Goal: Check status

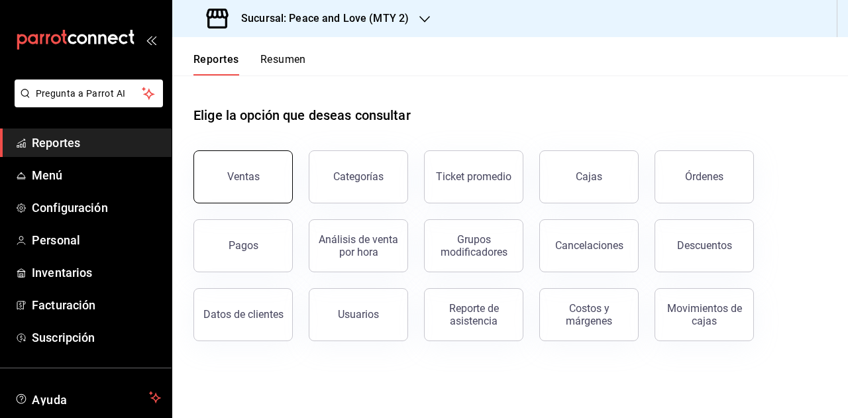
click at [253, 182] on div "Ventas" at bounding box center [243, 176] width 32 height 13
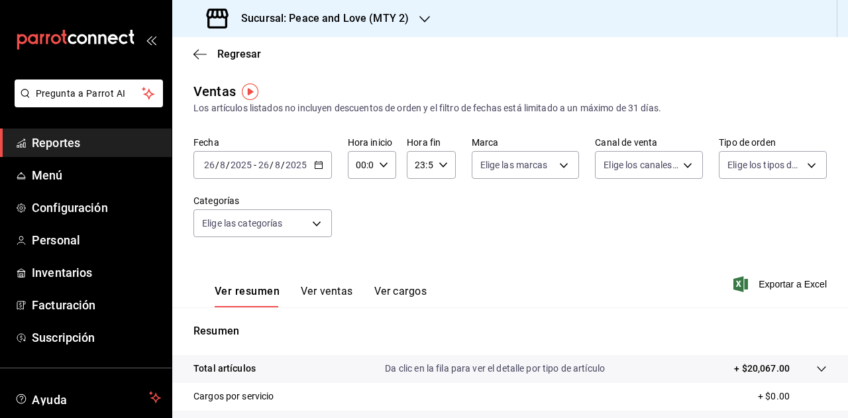
click at [407, 25] on div "Sucursal: Peace and Love (MTY 2)" at bounding box center [309, 18] width 252 height 37
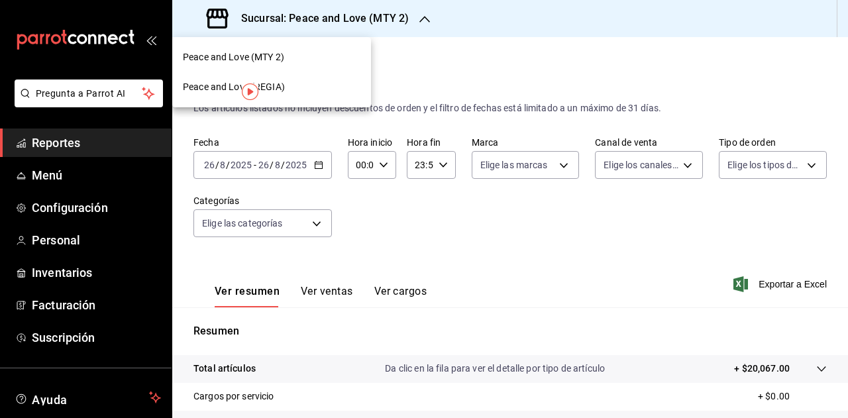
click at [288, 91] on div "Peace and Love (REGIA)" at bounding box center [271, 87] width 177 height 14
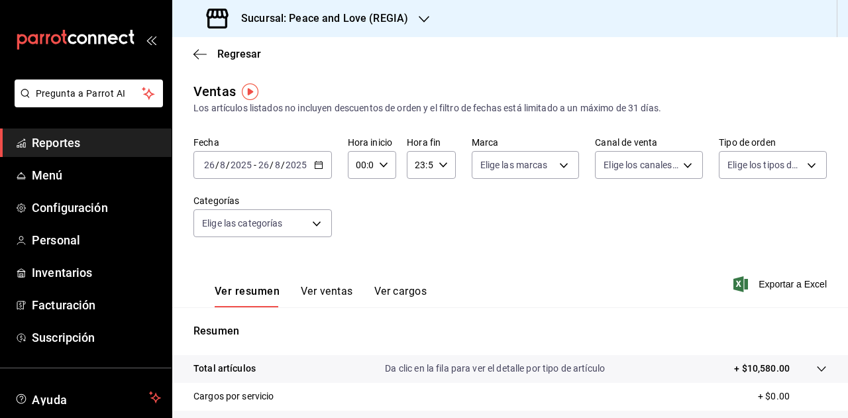
click at [337, 293] on button "Ver ventas" at bounding box center [327, 296] width 52 height 23
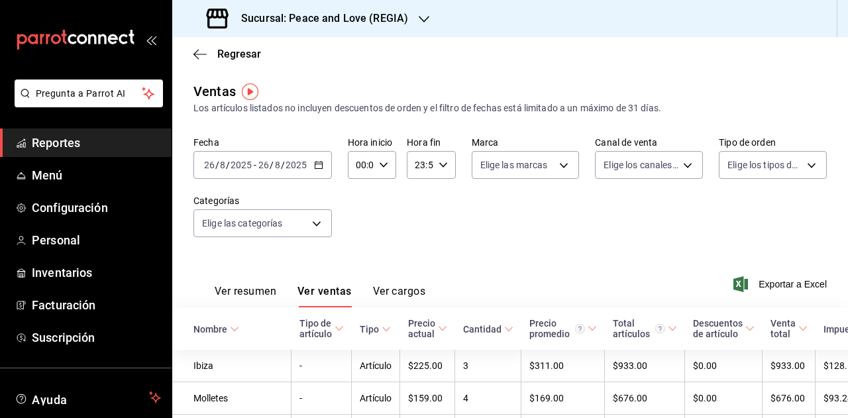
click at [356, 25] on h3 "Sucursal: Peace and Love (REGIA)" at bounding box center [318, 19] width 177 height 16
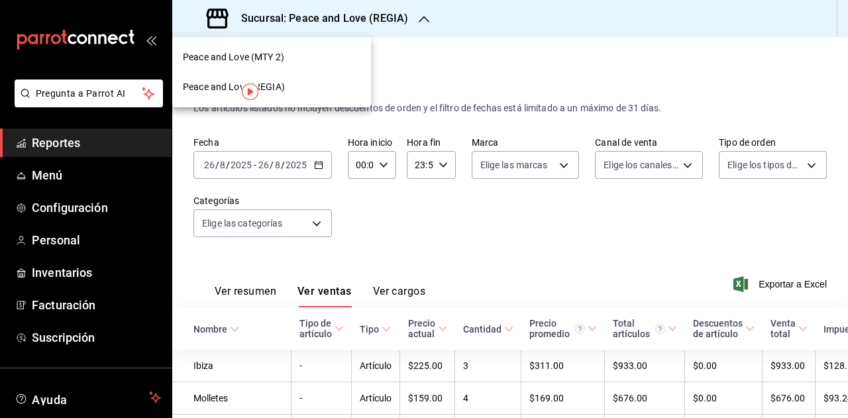
click at [287, 60] on div "Peace and Love (MTY 2)" at bounding box center [271, 57] width 177 height 14
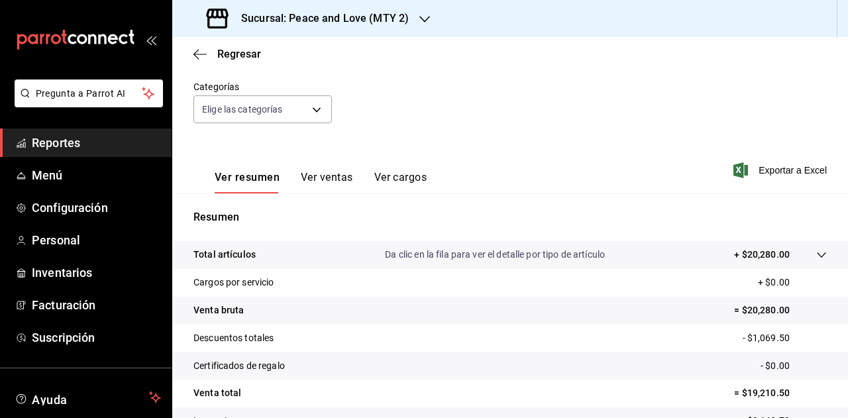
scroll to position [128, 0]
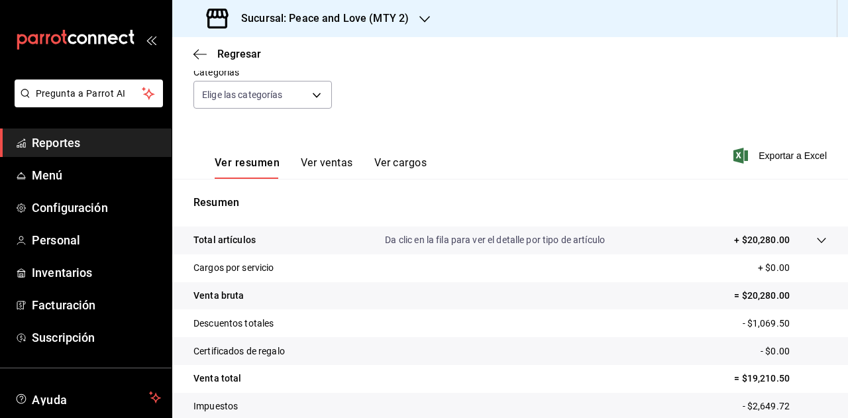
click at [320, 160] on button "Ver ventas" at bounding box center [327, 167] width 52 height 23
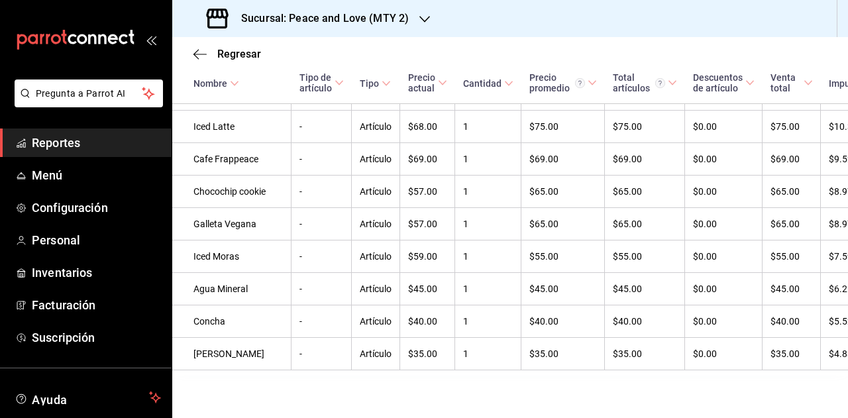
scroll to position [2470, 0]
